Goal: Task Accomplishment & Management: Use online tool/utility

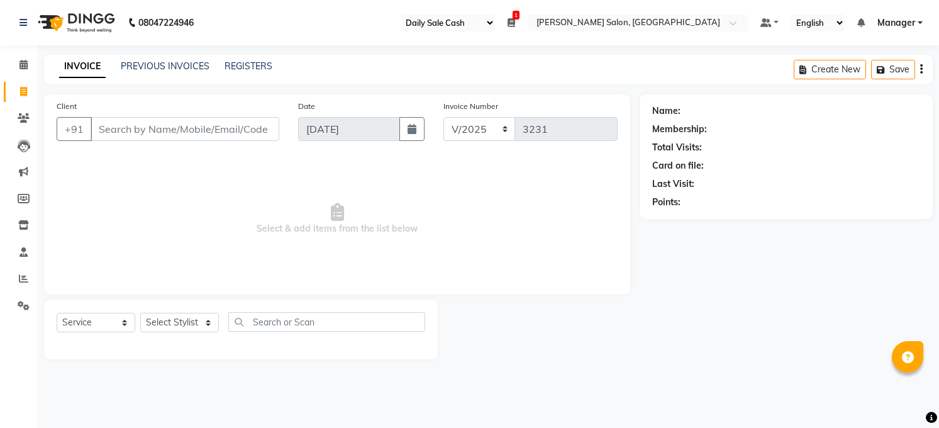
select select "35"
select select "5748"
select select "service"
click at [21, 275] on icon at bounding box center [23, 278] width 9 height 9
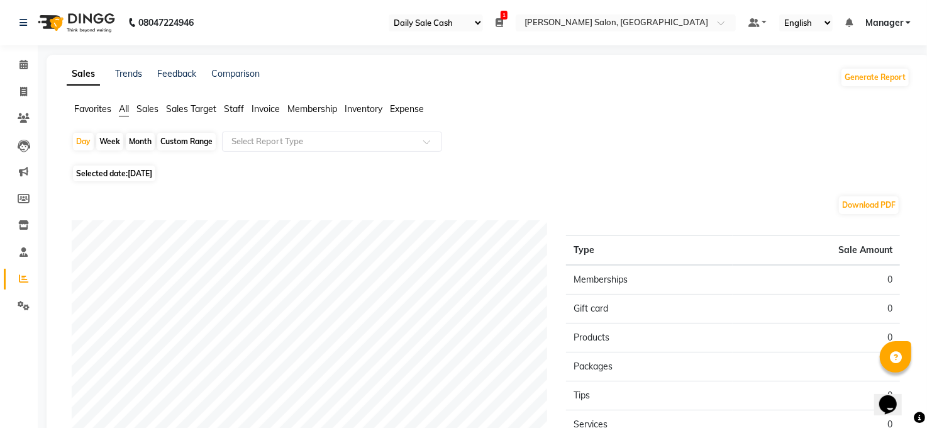
click at [152, 173] on span "[DATE]" at bounding box center [140, 173] width 25 height 9
select select "9"
select select "2025"
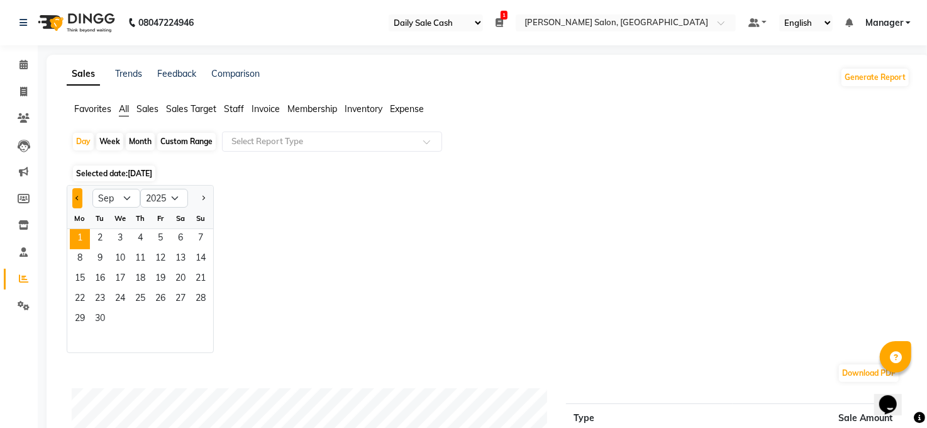
click at [79, 197] on span "Previous month" at bounding box center [77, 197] width 4 height 4
select select "8"
click at [206, 313] on span "31" at bounding box center [201, 319] width 20 height 20
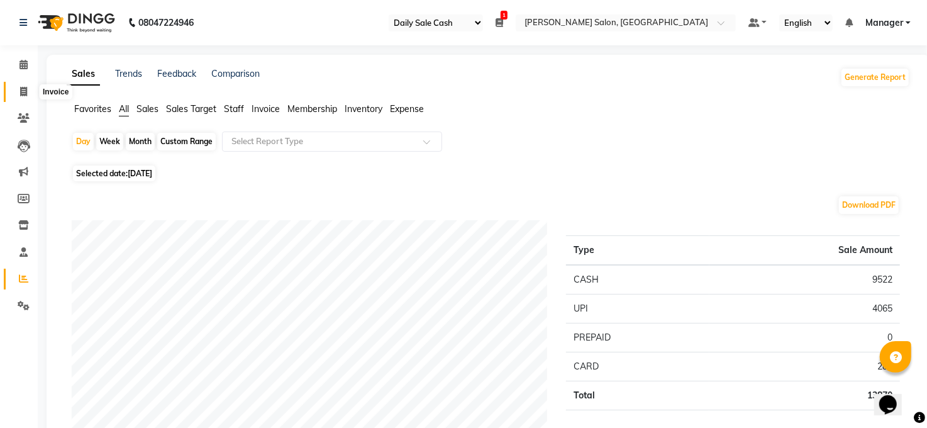
click at [23, 88] on icon at bounding box center [23, 91] width 7 height 9
select select "service"
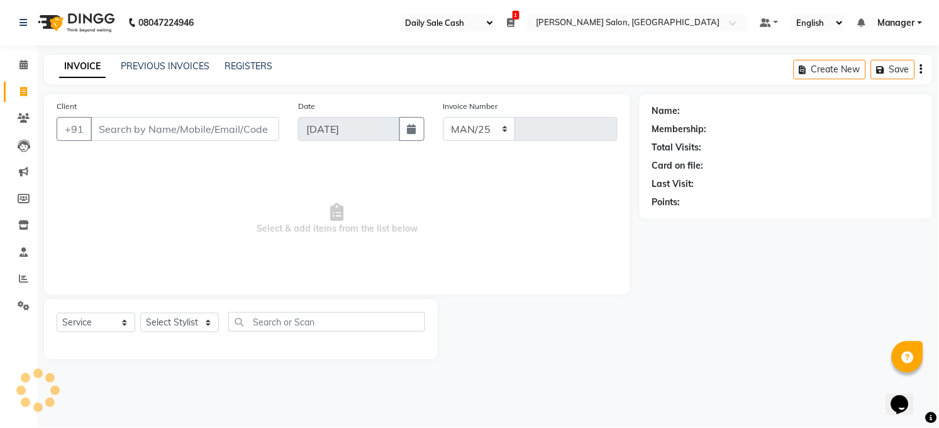
select select "5748"
type input "3231"
select select "35"
select select "5748"
select select "service"
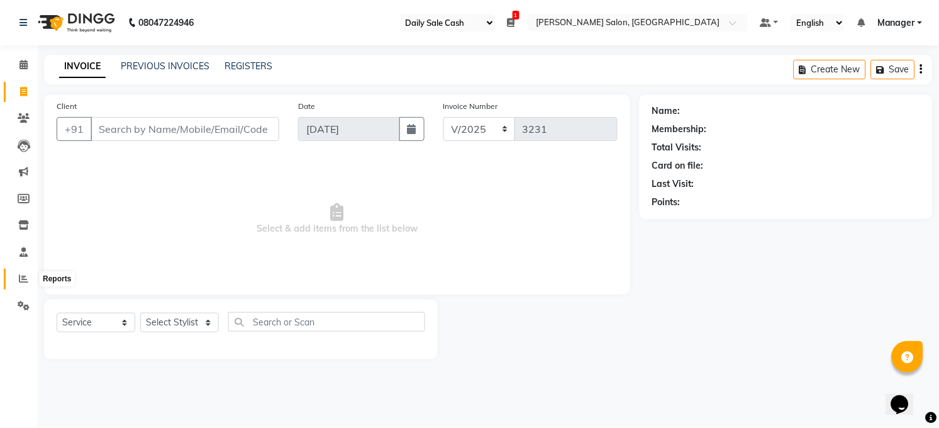
click at [19, 279] on icon at bounding box center [23, 278] width 9 height 9
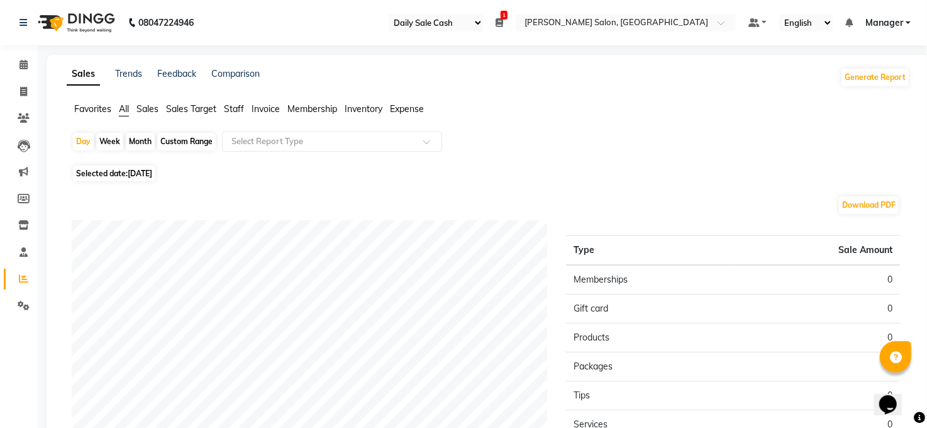
click at [152, 175] on span "[DATE]" at bounding box center [140, 173] width 25 height 9
select select "9"
select select "2025"
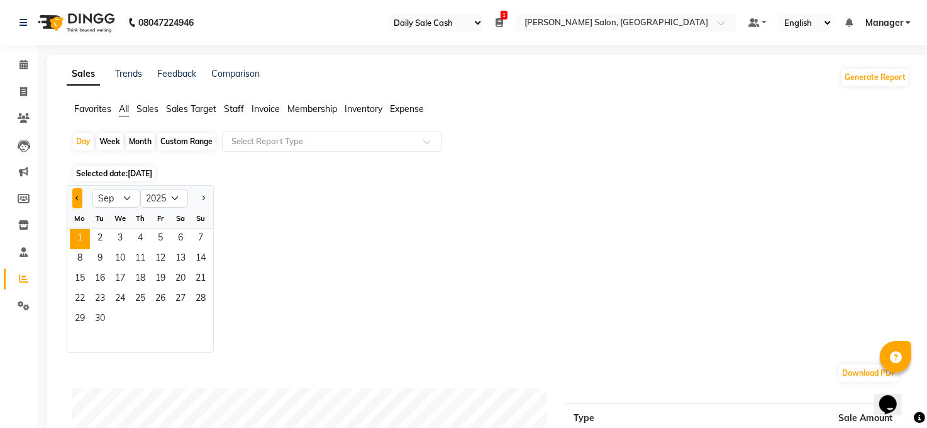
click at [79, 196] on span "Previous month" at bounding box center [77, 197] width 4 height 4
select select "8"
click at [199, 316] on span "31" at bounding box center [201, 319] width 20 height 20
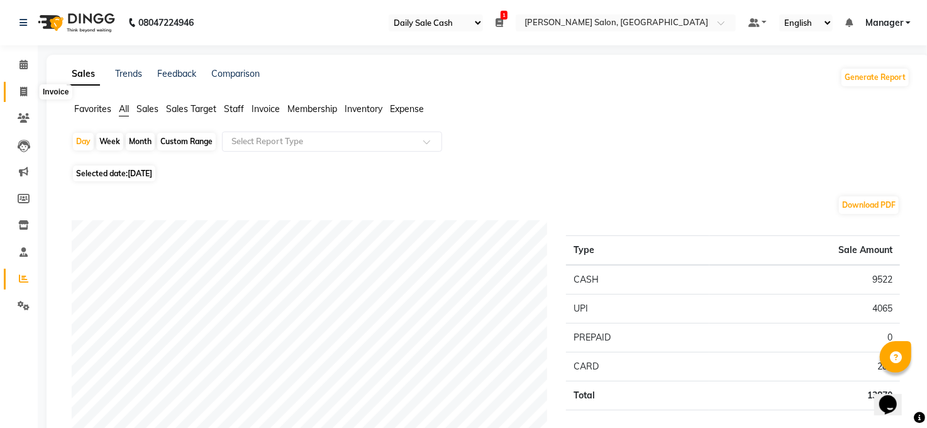
click at [21, 94] on icon at bounding box center [23, 91] width 7 height 9
select select "service"
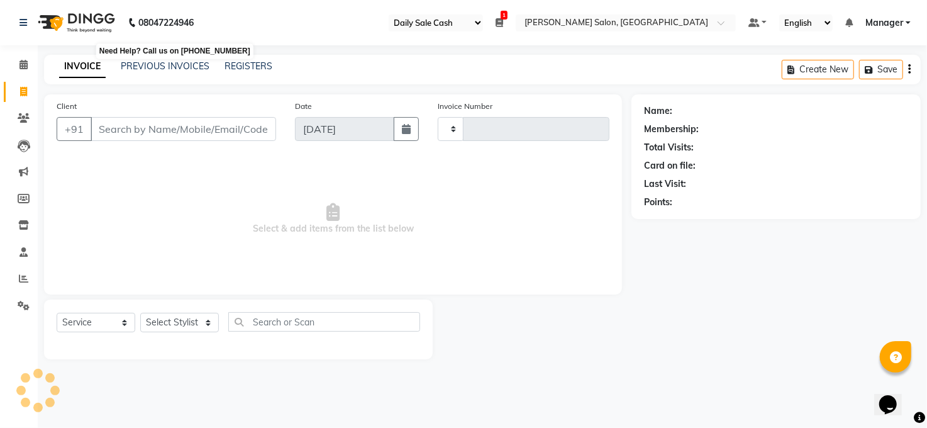
type input "3231"
select select "5748"
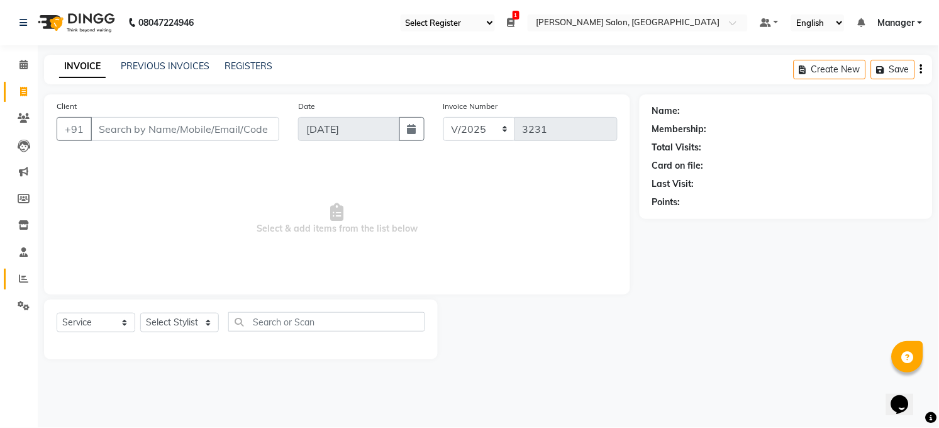
click at [18, 287] on link "Reports" at bounding box center [19, 279] width 30 height 21
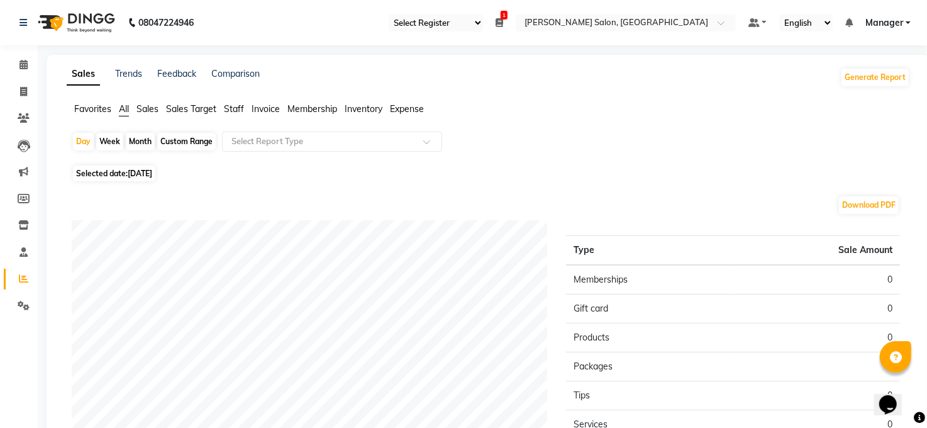
click at [141, 174] on span "[DATE]" at bounding box center [140, 173] width 25 height 9
select select "9"
select select "2025"
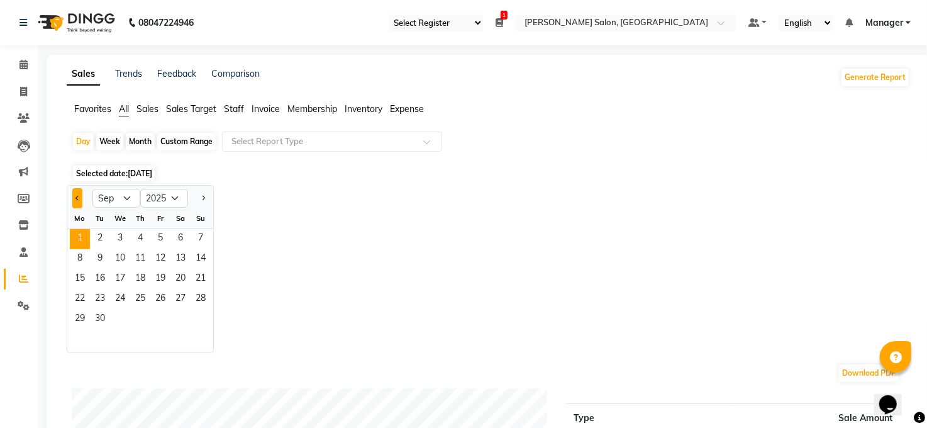
click at [78, 201] on button "Previous month" at bounding box center [77, 198] width 10 height 20
select select "8"
click at [198, 313] on span "31" at bounding box center [201, 319] width 20 height 20
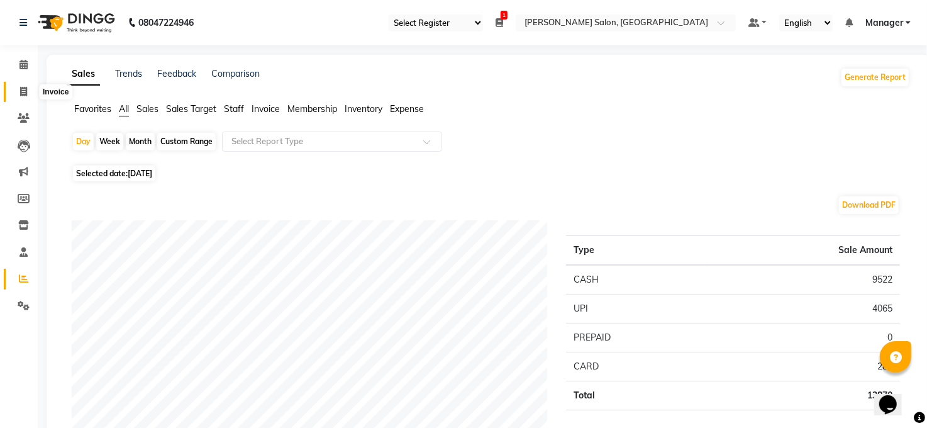
click at [21, 96] on icon at bounding box center [23, 91] width 7 height 9
select select "service"
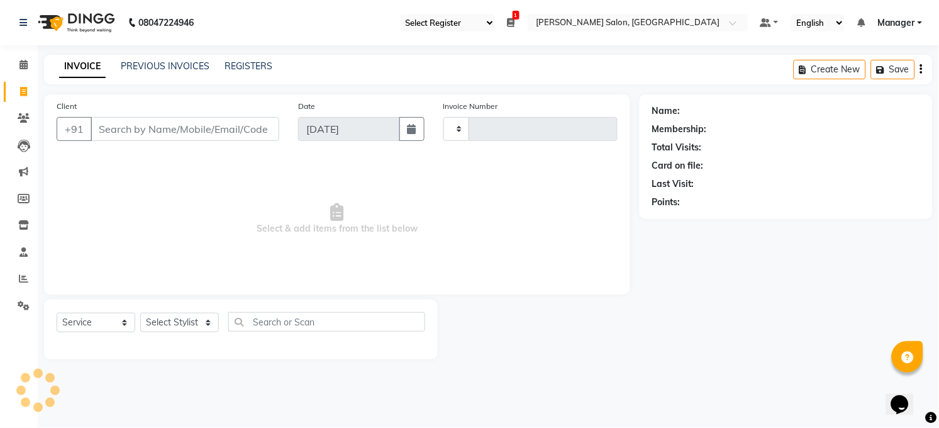
type input "3231"
select select "5748"
